Goal: Find contact information: Find contact information

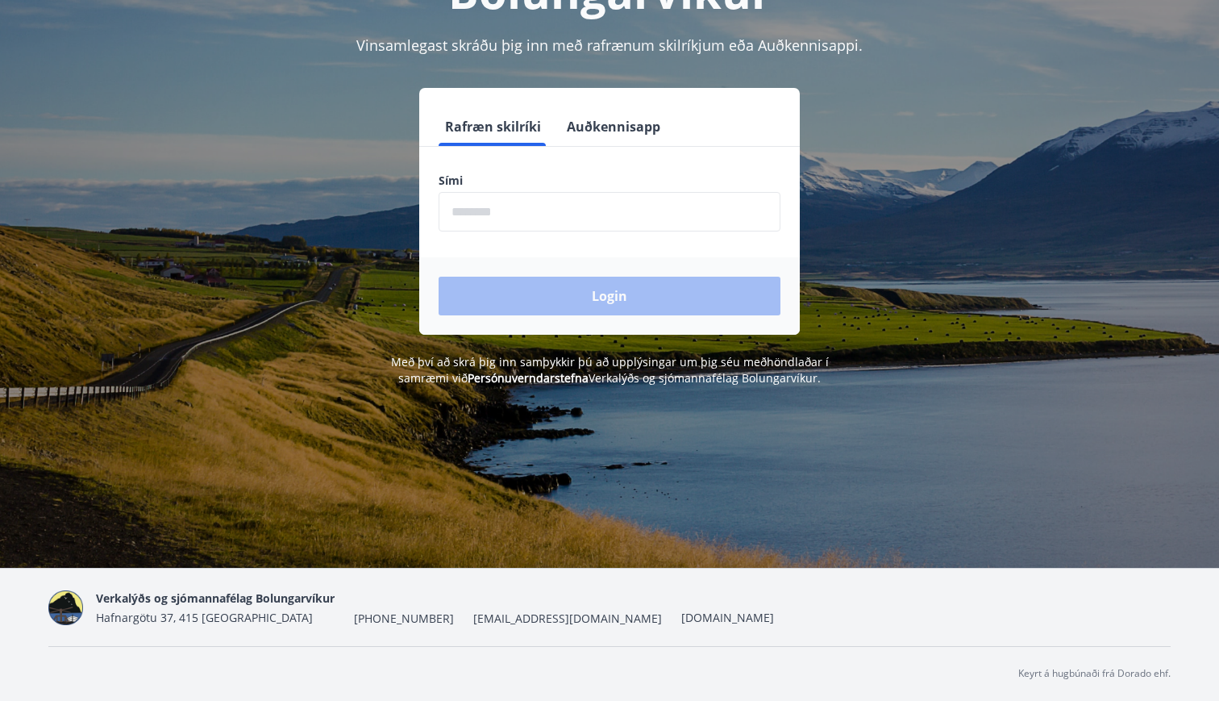
scroll to position [198, 0]
drag, startPoint x: 523, startPoint y: 620, endPoint x: 454, endPoint y: 623, distance: 68.6
click at [454, 623] on div "Verkalýðs og sjómannafélag Bolungarvíkur Hafnargötu 37, 415 Bolungarvík [PHONE_…" at bounding box center [435, 607] width 678 height 39
copy span "[EMAIL_ADDRESS][DOMAIN_NAME]"
